Goal: Information Seeking & Learning: Learn about a topic

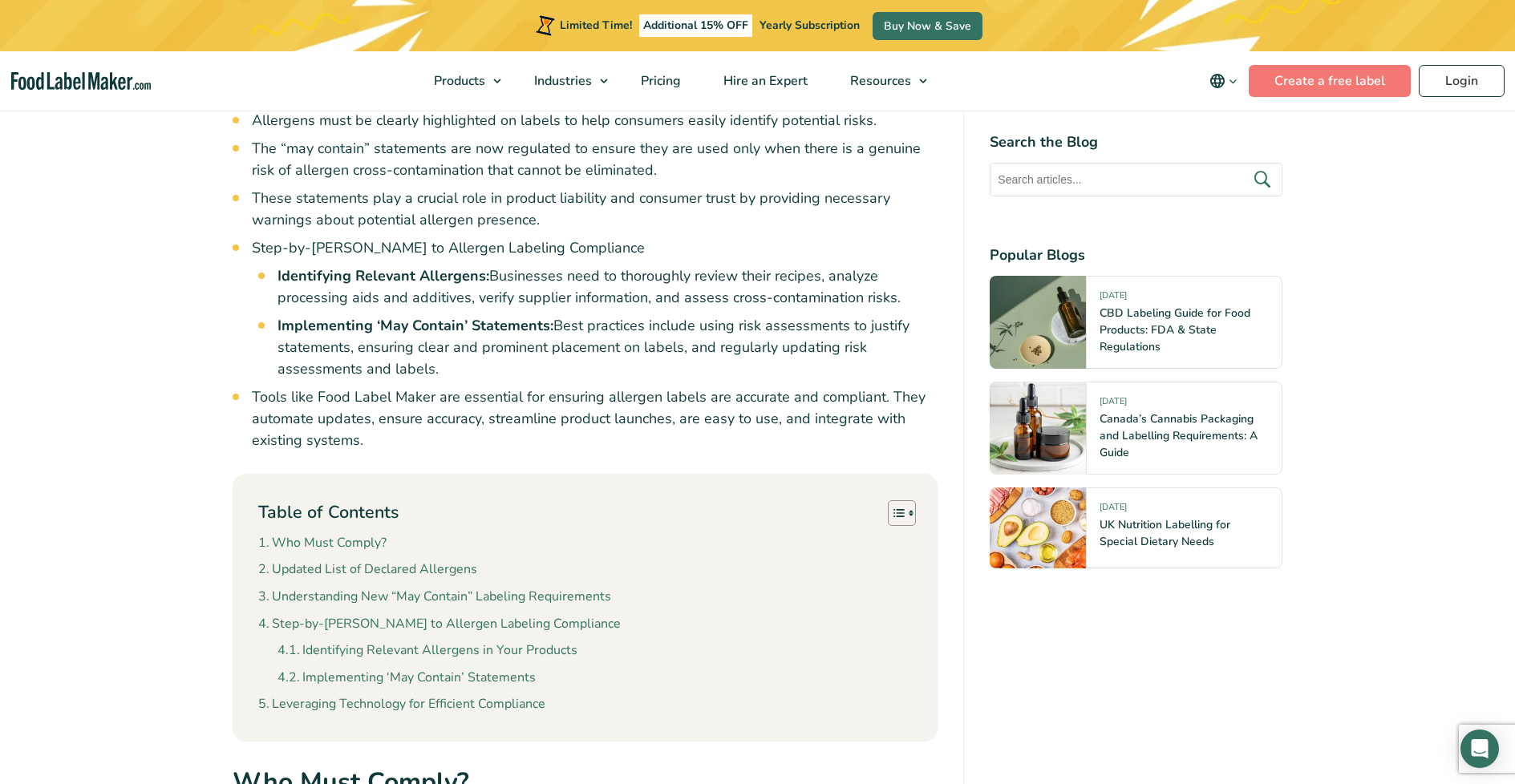
scroll to position [1112, 0]
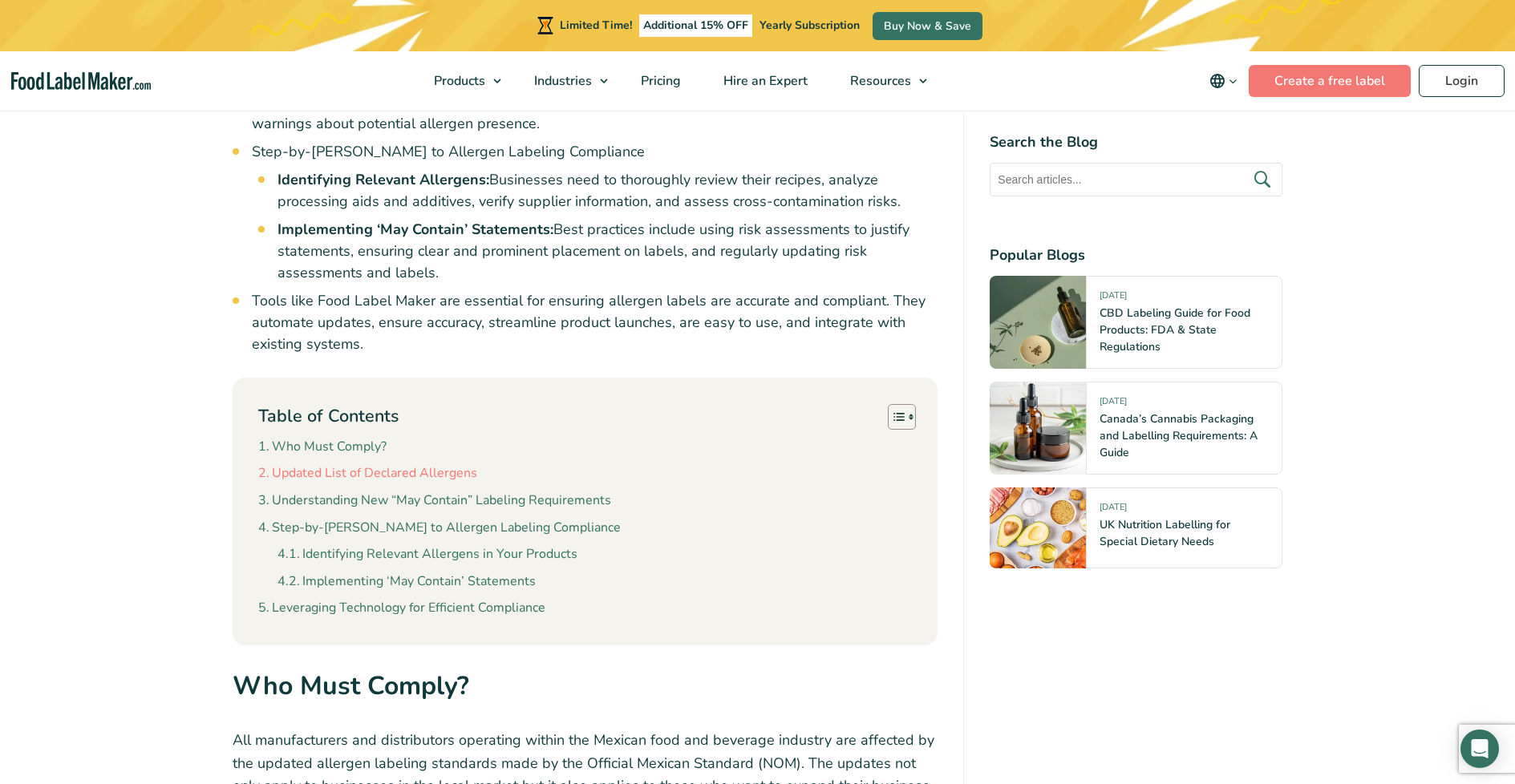
click at [445, 478] on link "Updated List of Declared Allergens" at bounding box center [368, 473] width 219 height 21
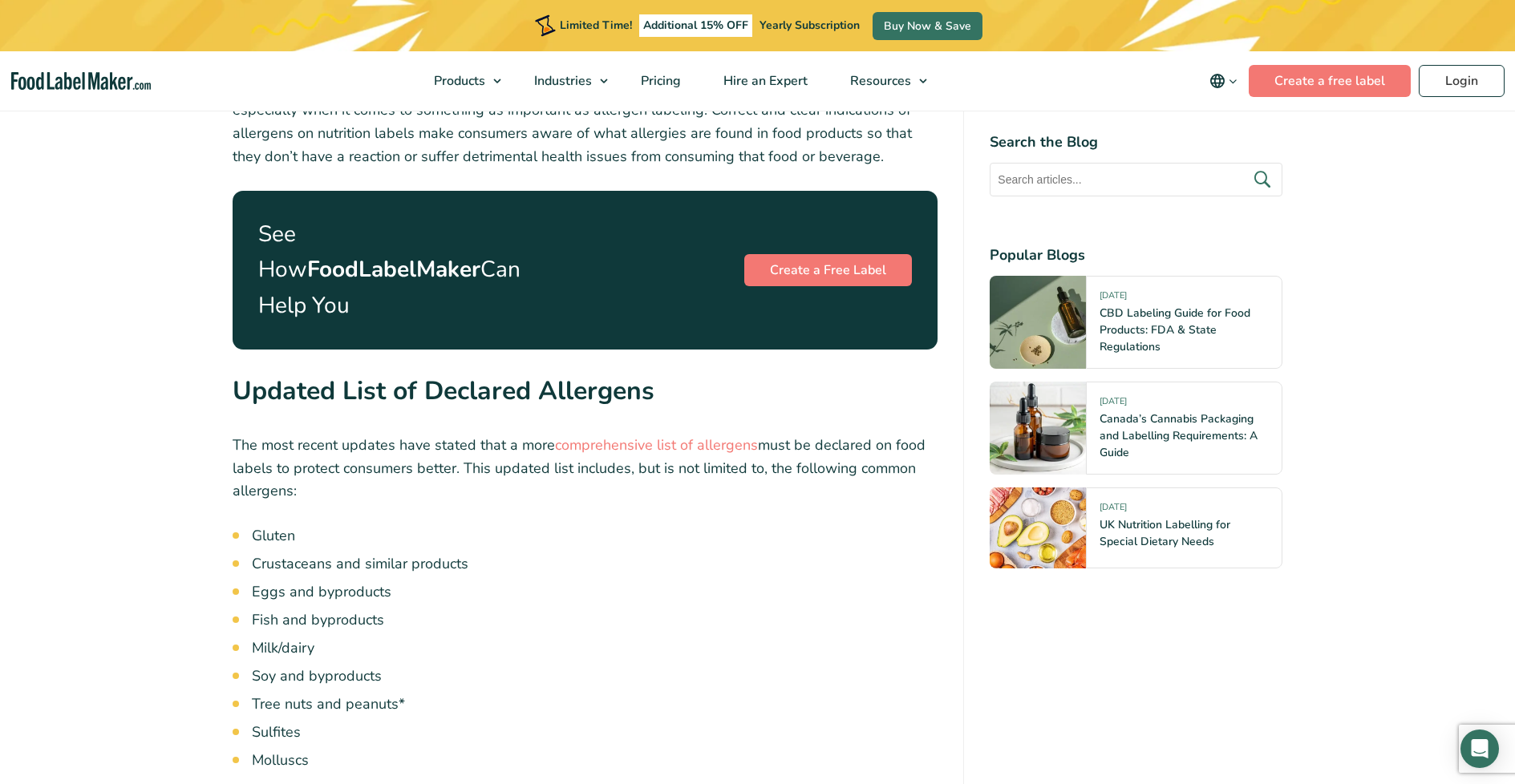
scroll to position [2065, 0]
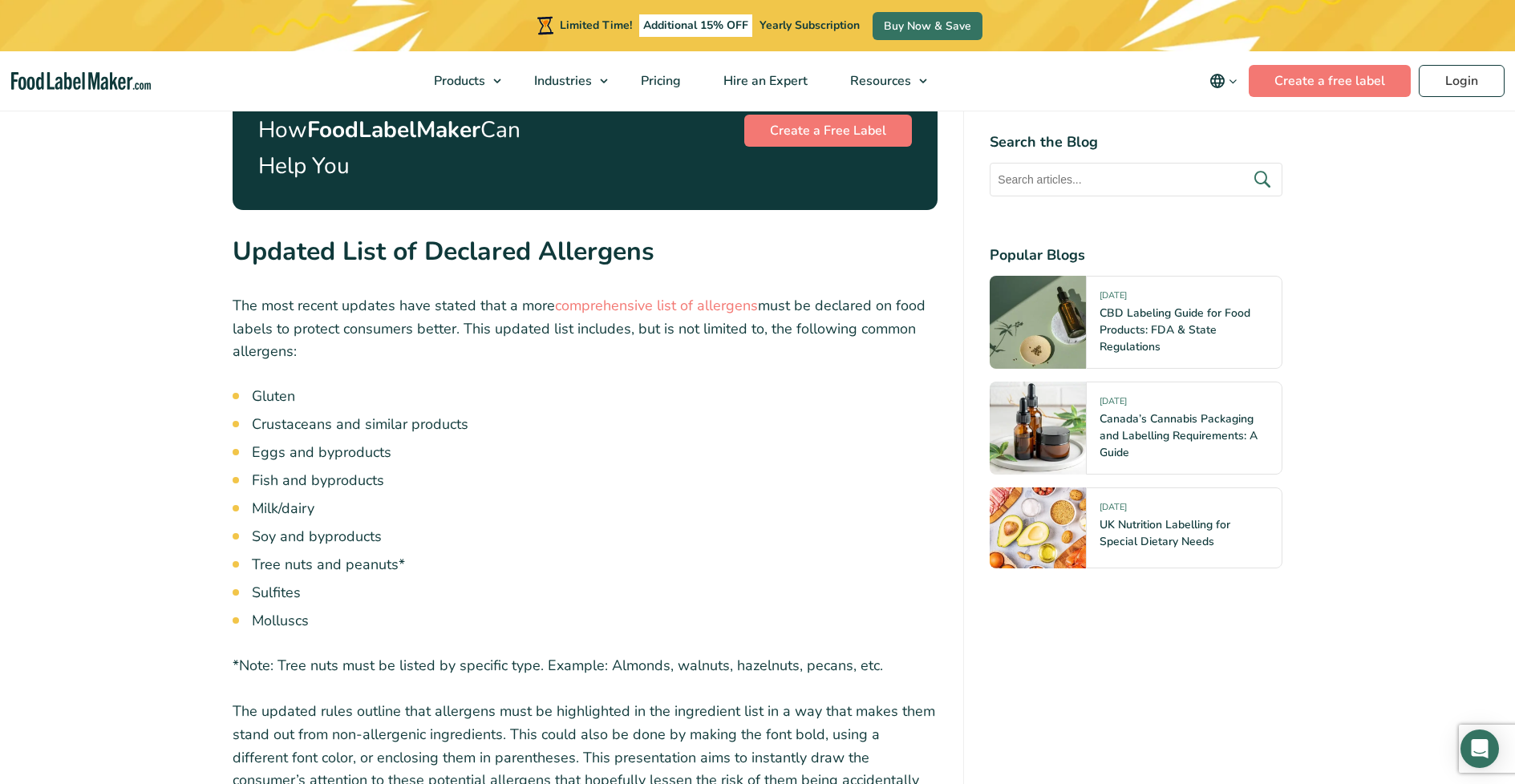
click at [677, 490] on ul "Gluten Crustaceans and similar products Eggs and byproducts Fish and byproducts…" at bounding box center [595, 508] width 686 height 246
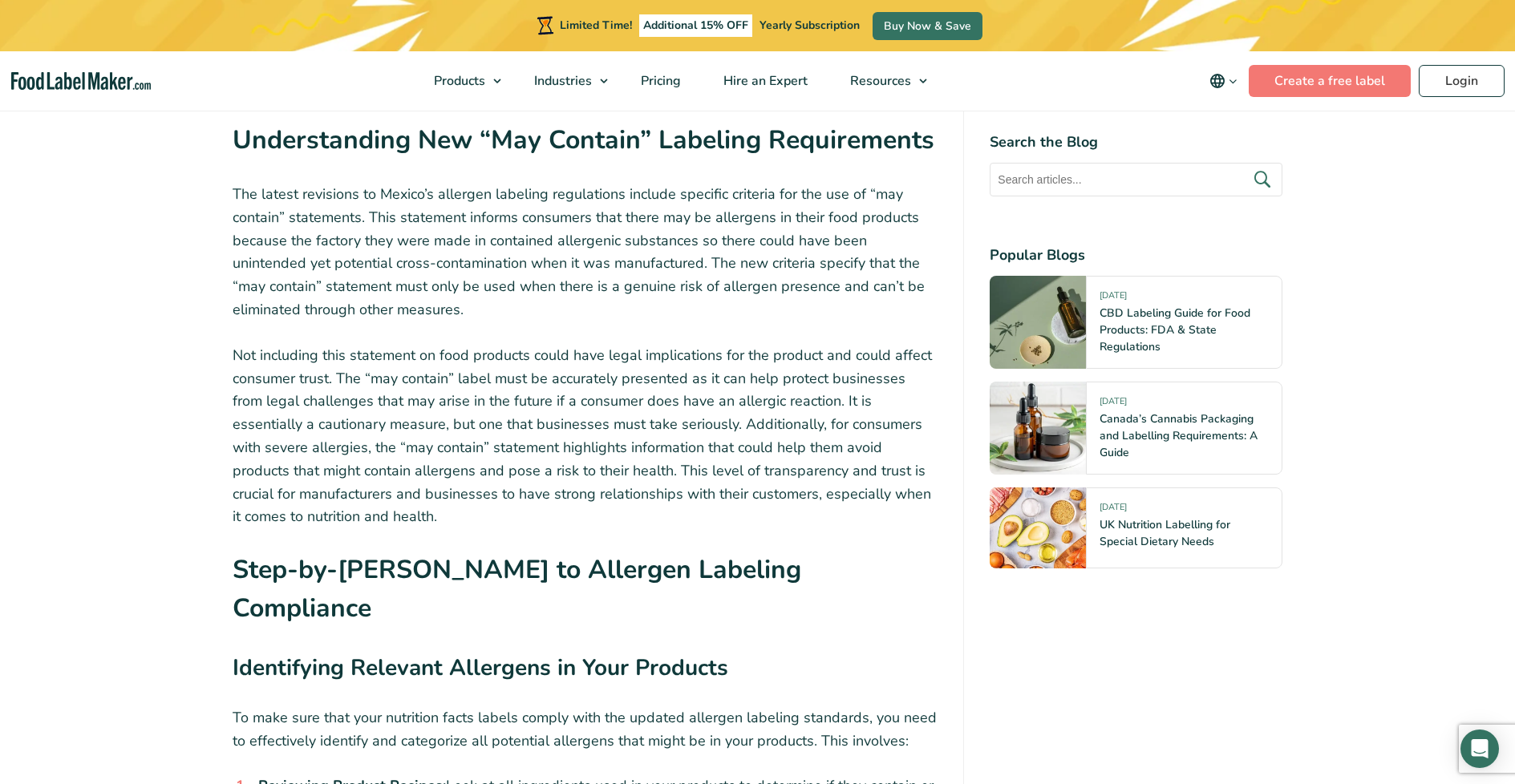
scroll to position [3002, 0]
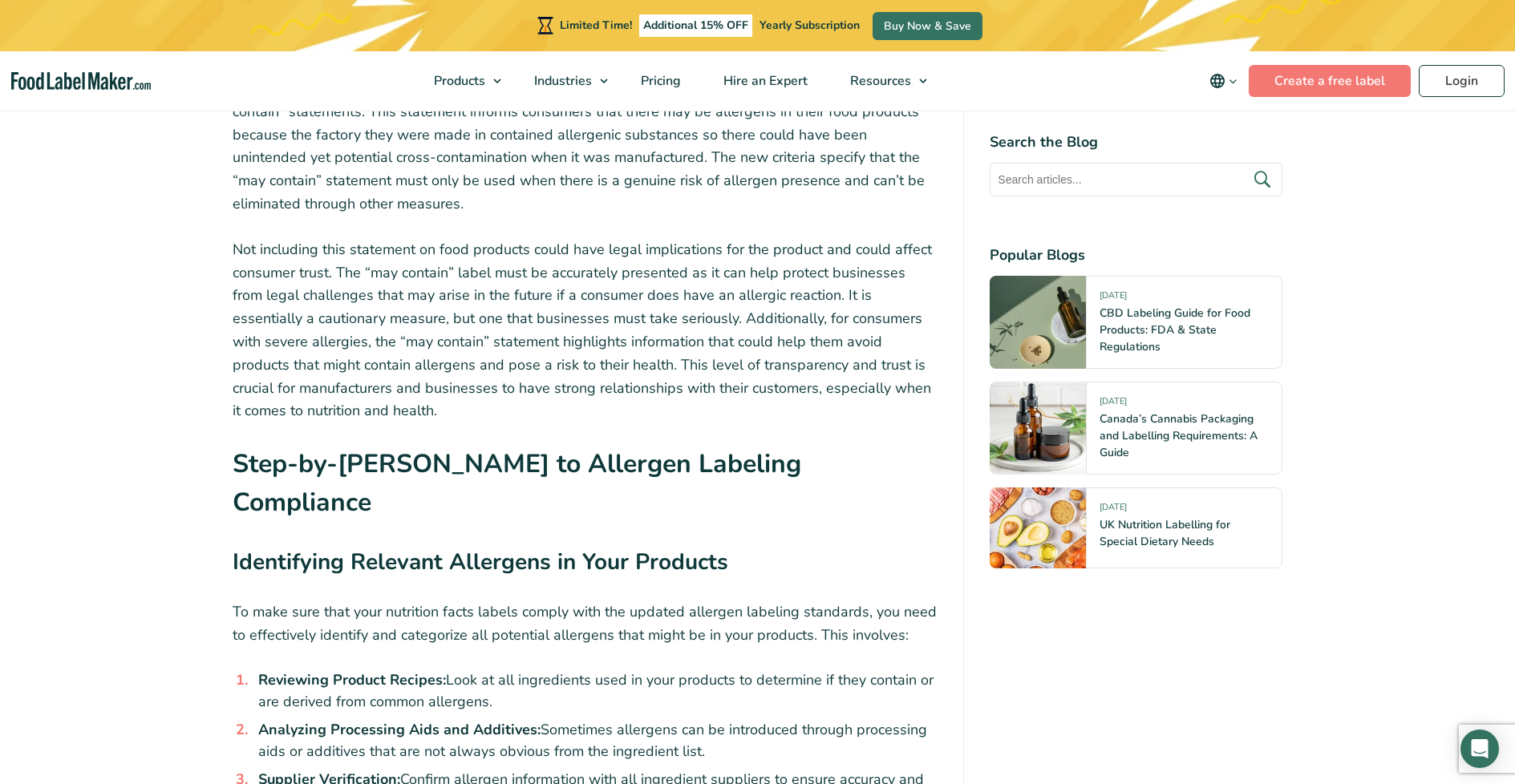
scroll to position [1112, 0]
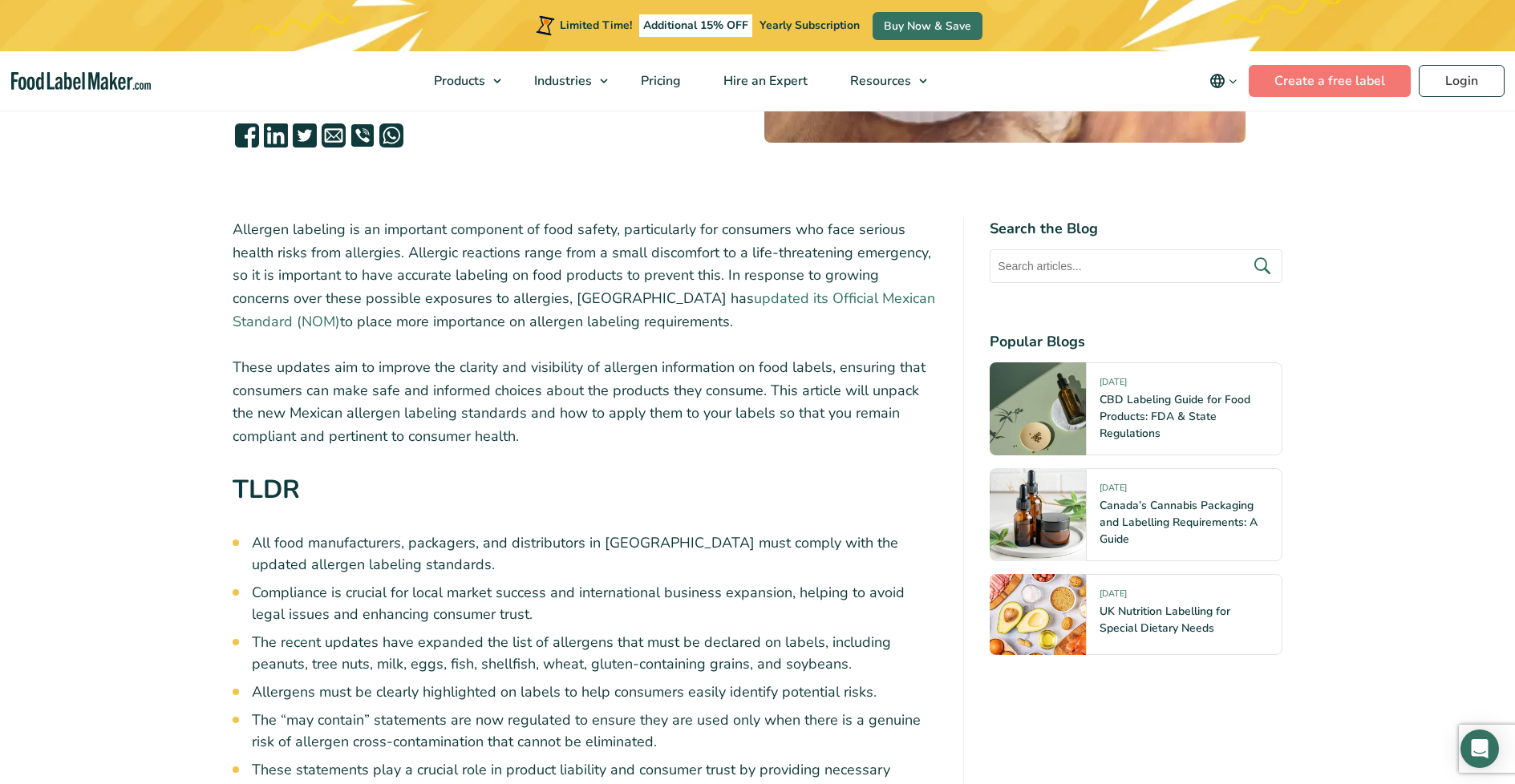
click at [747, 295] on link "updated its Official Mexican Standard (NOM)" at bounding box center [584, 310] width 703 height 43
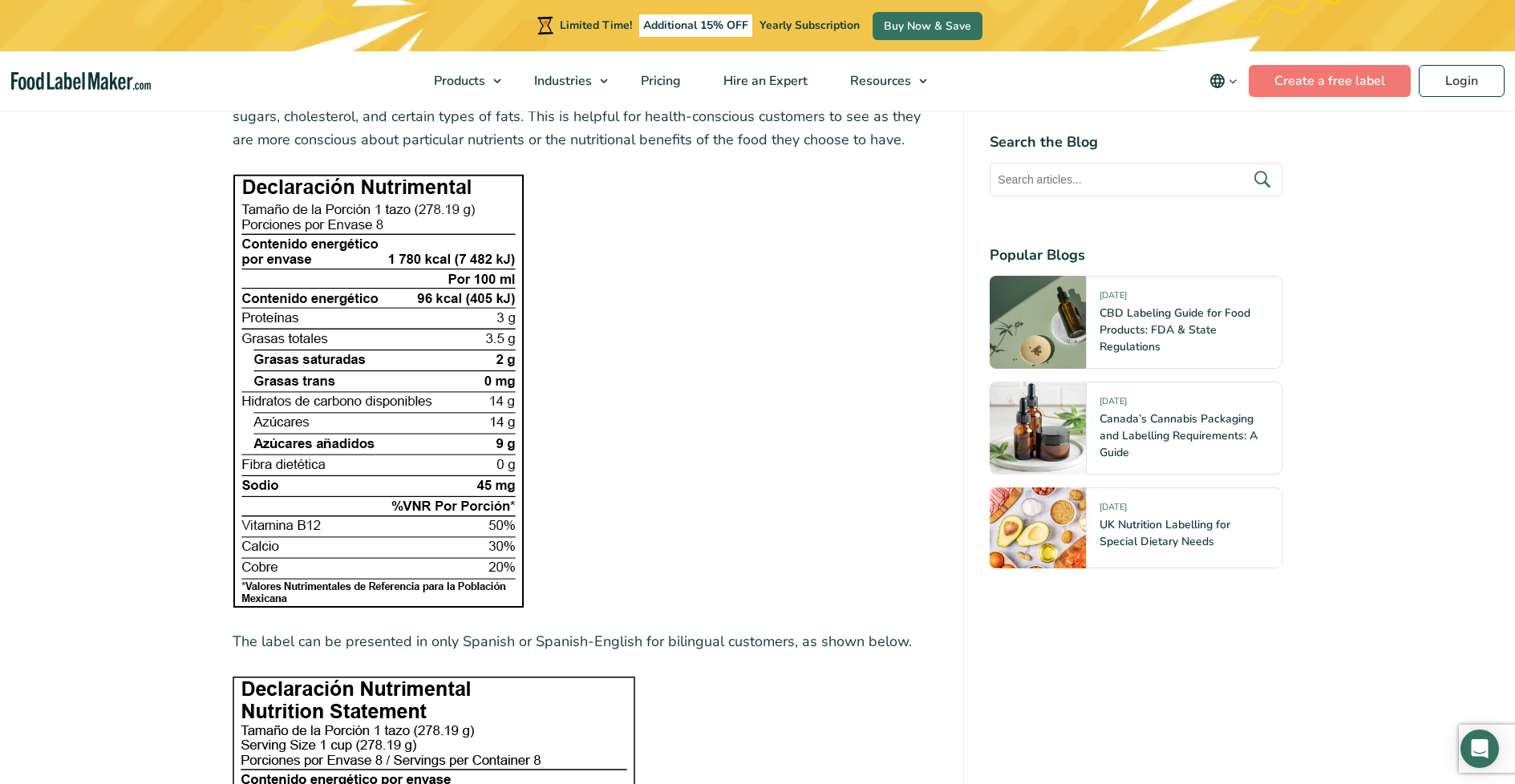
scroll to position [3187, 0]
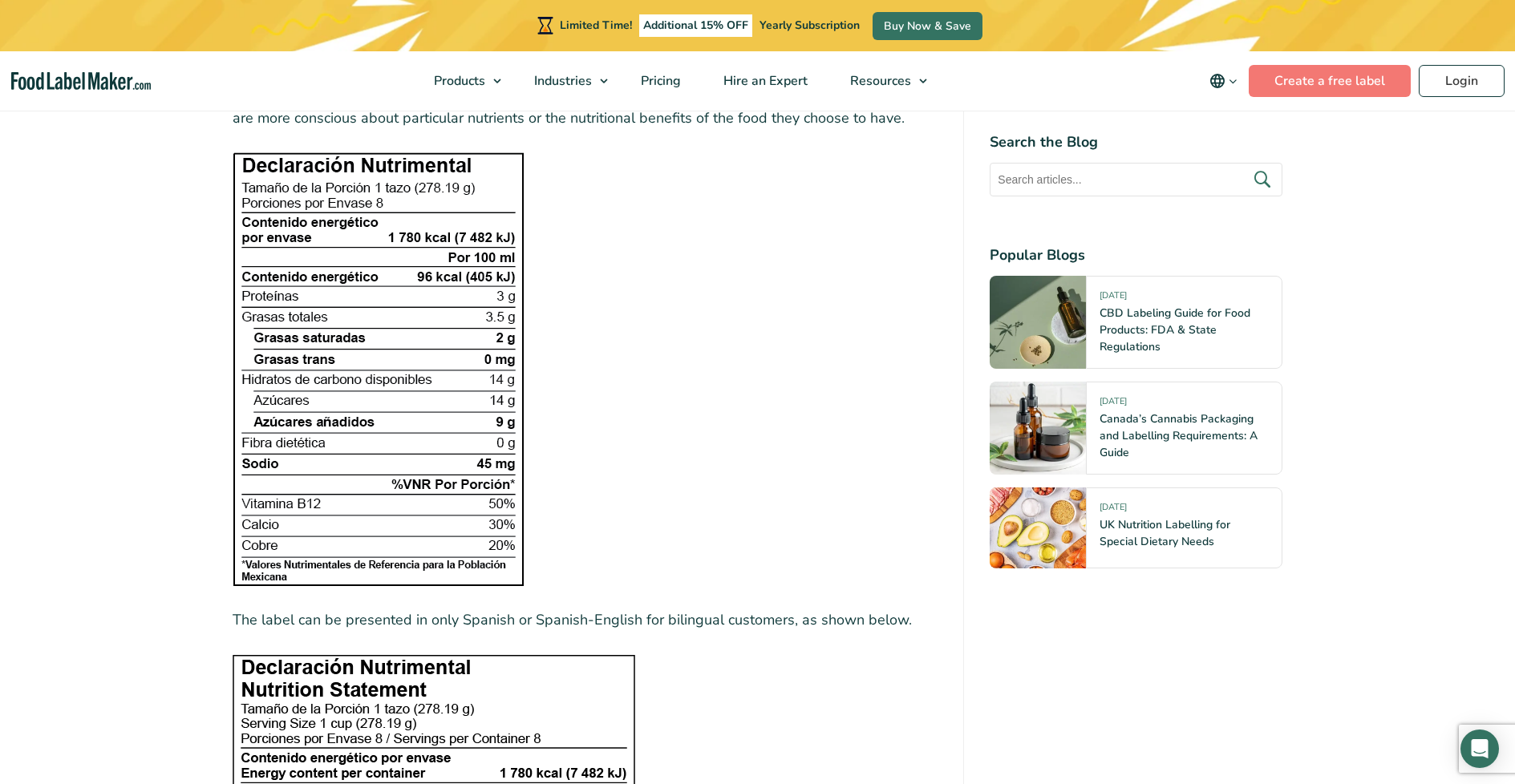
click at [643, 278] on figure at bounding box center [585, 368] width 705 height 434
click at [651, 276] on figure at bounding box center [585, 368] width 705 height 434
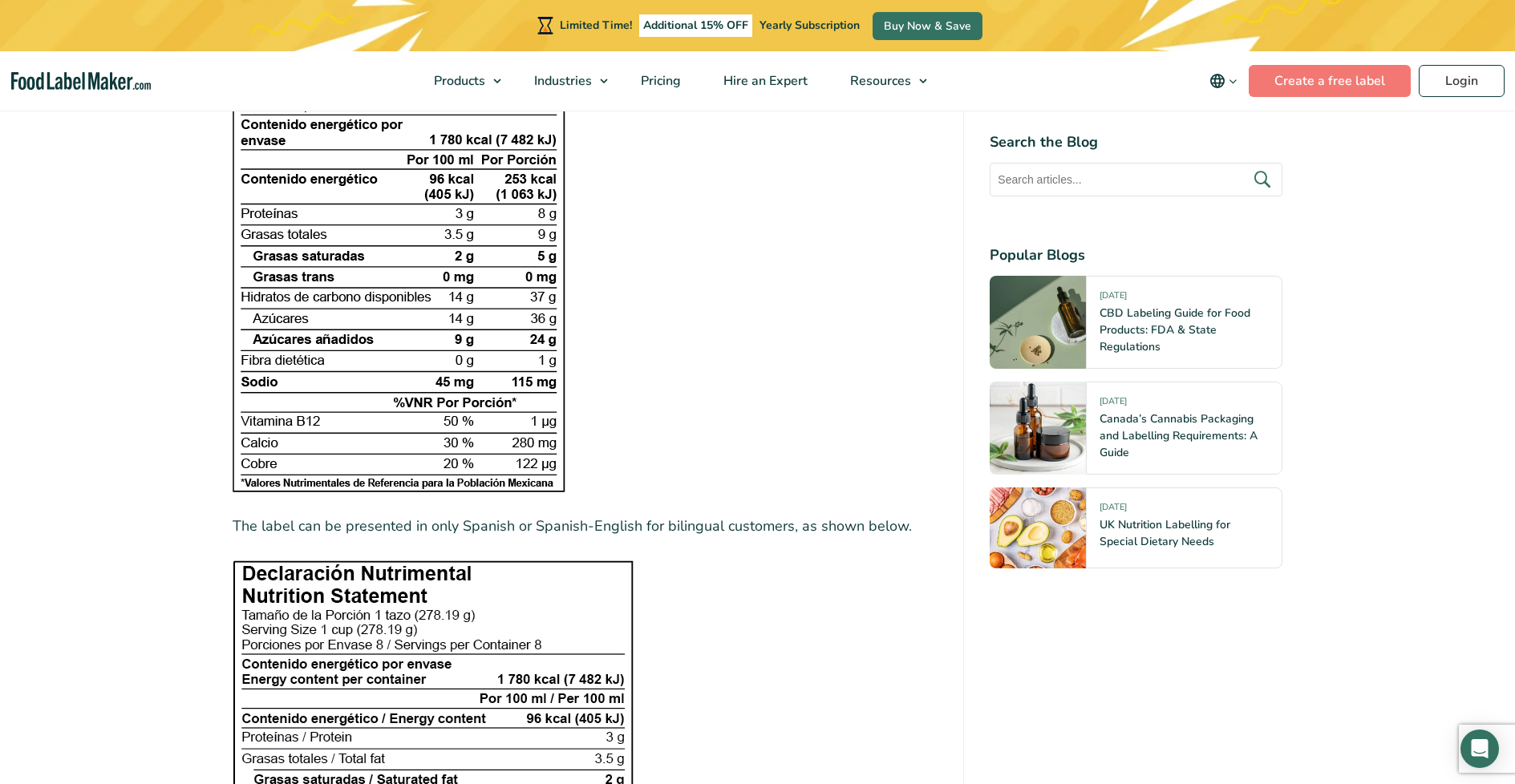
scroll to position [2110, 0]
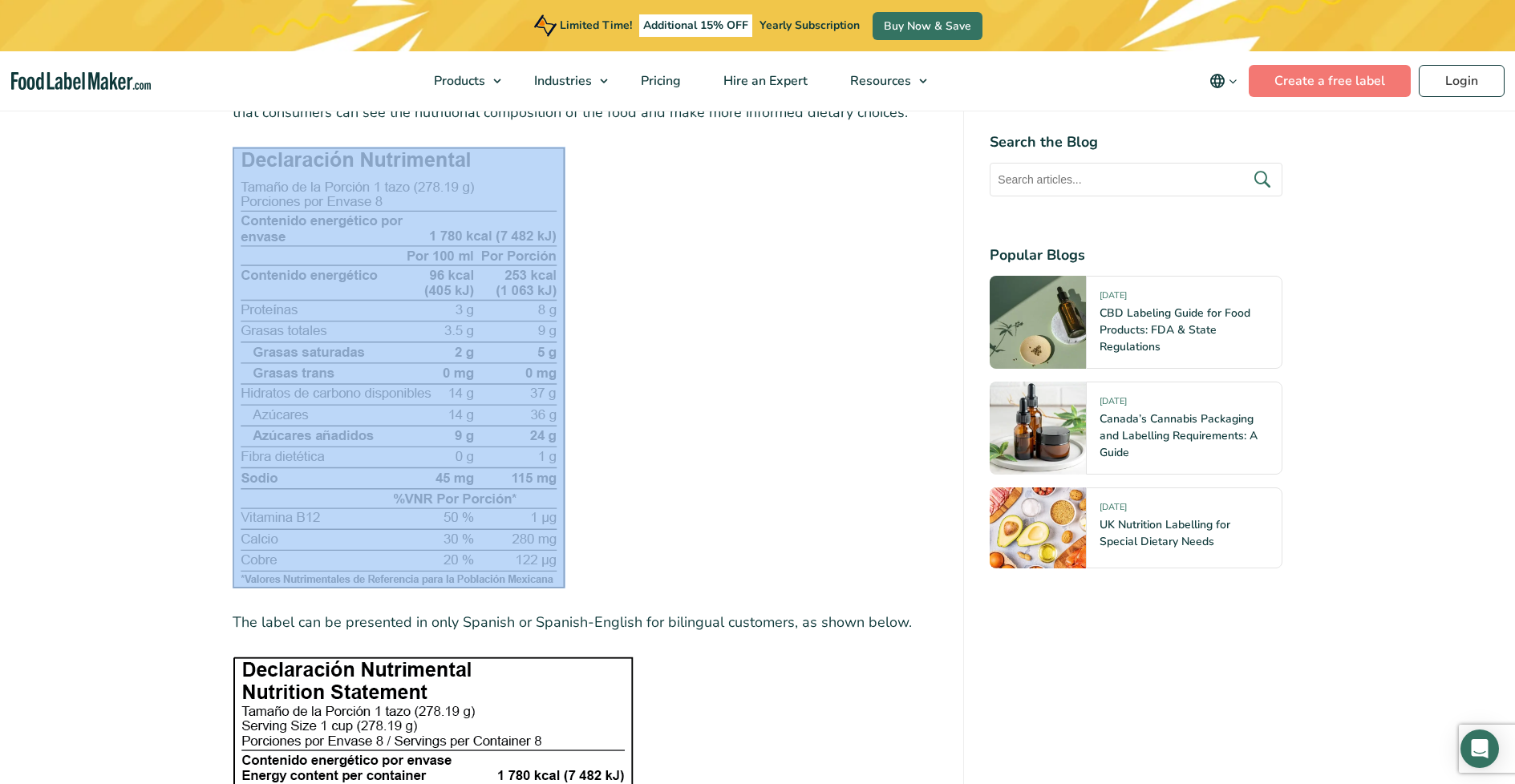
drag, startPoint x: 454, startPoint y: 593, endPoint x: 440, endPoint y: 495, distance: 99.0
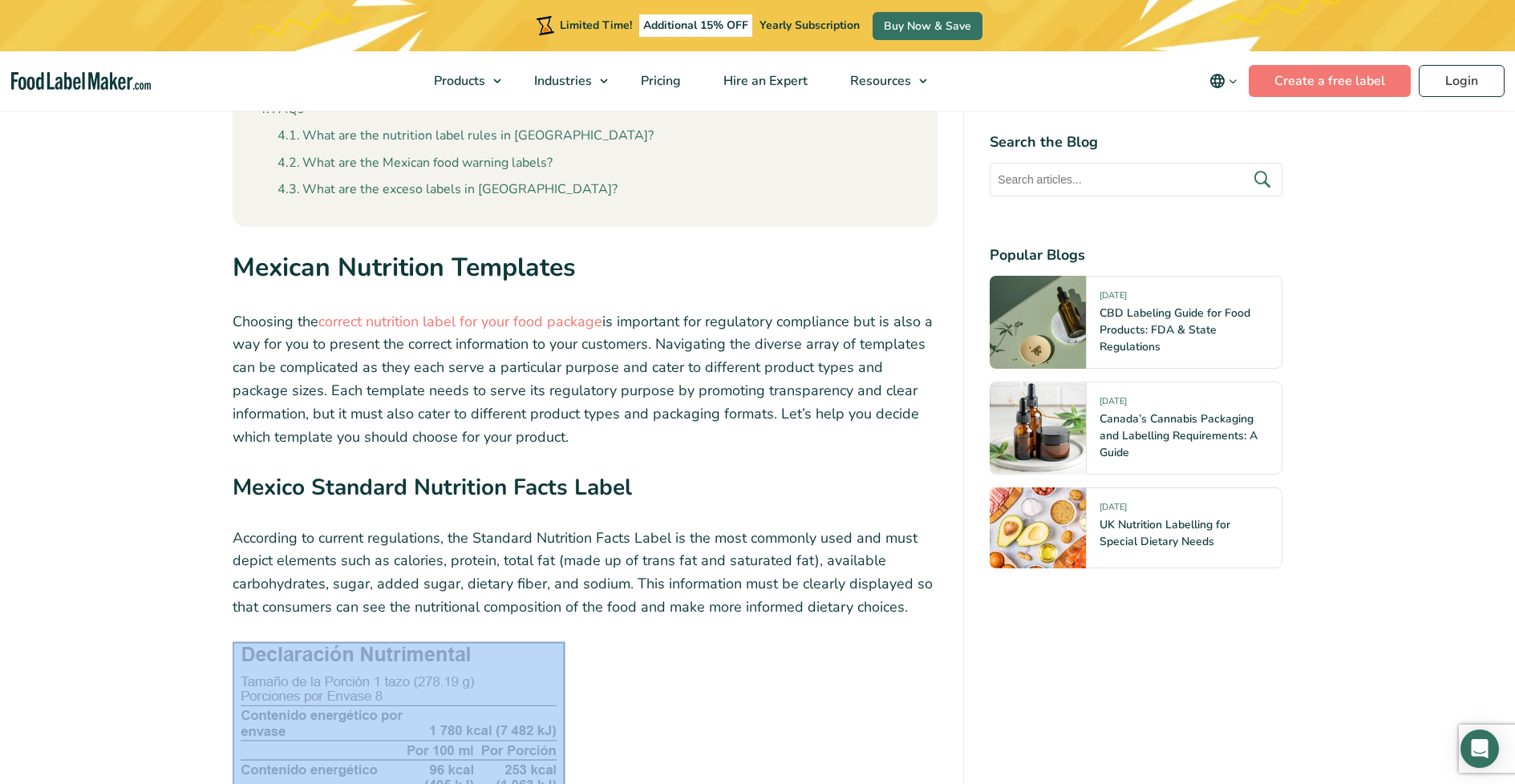
scroll to position [1547, 0]
